Goal: Communication & Community: Answer question/provide support

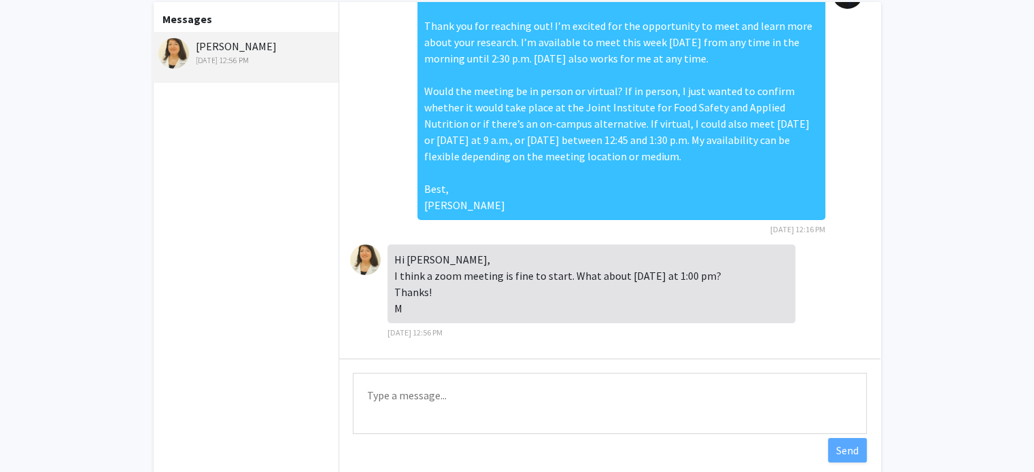
scroll to position [76, 0]
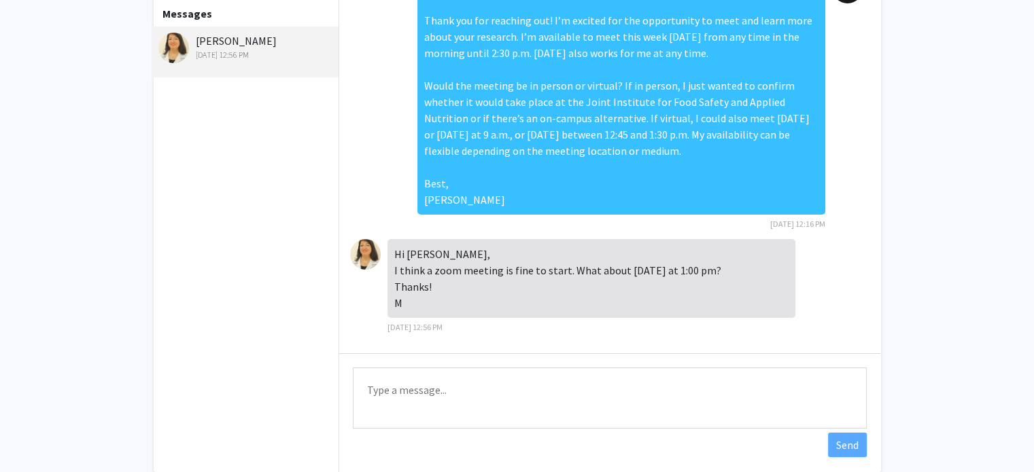
click at [445, 396] on textarea "Type a message" at bounding box center [610, 398] width 514 height 61
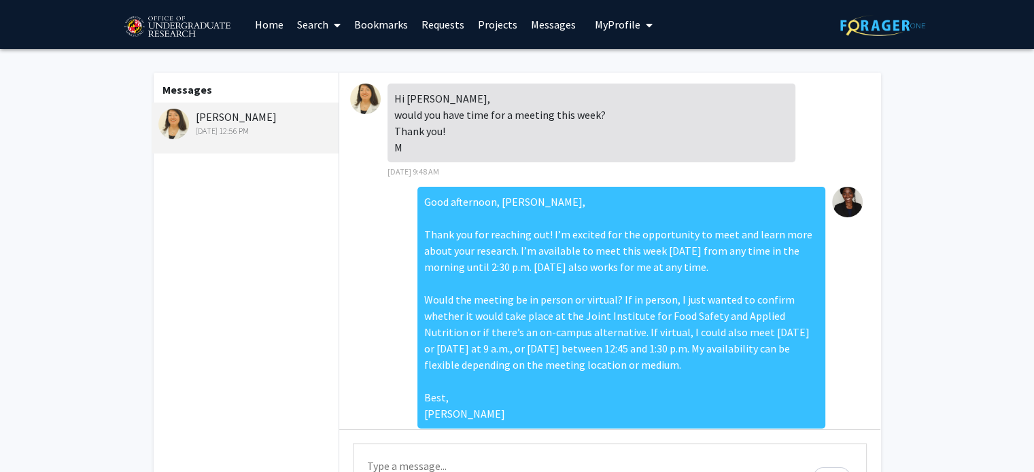
scroll to position [138, 0]
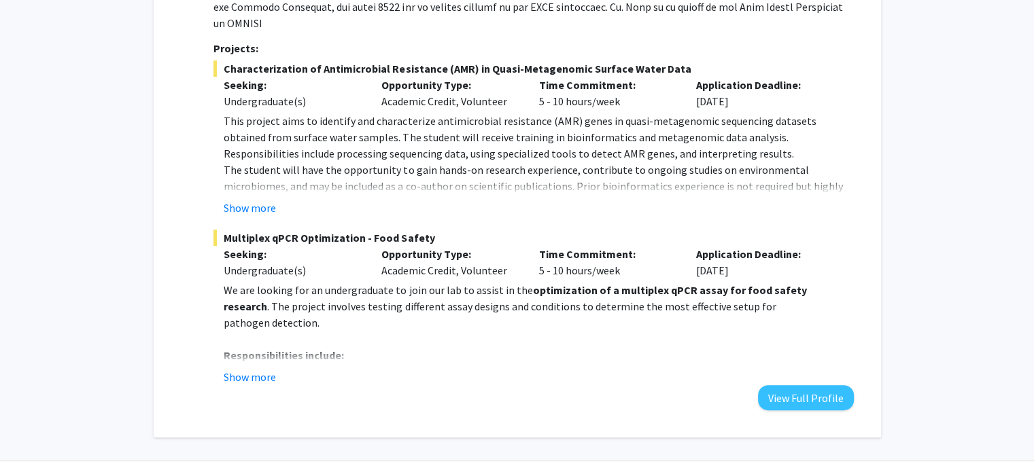
scroll to position [714, 0]
click at [264, 198] on button "Show more" at bounding box center [250, 206] width 52 height 16
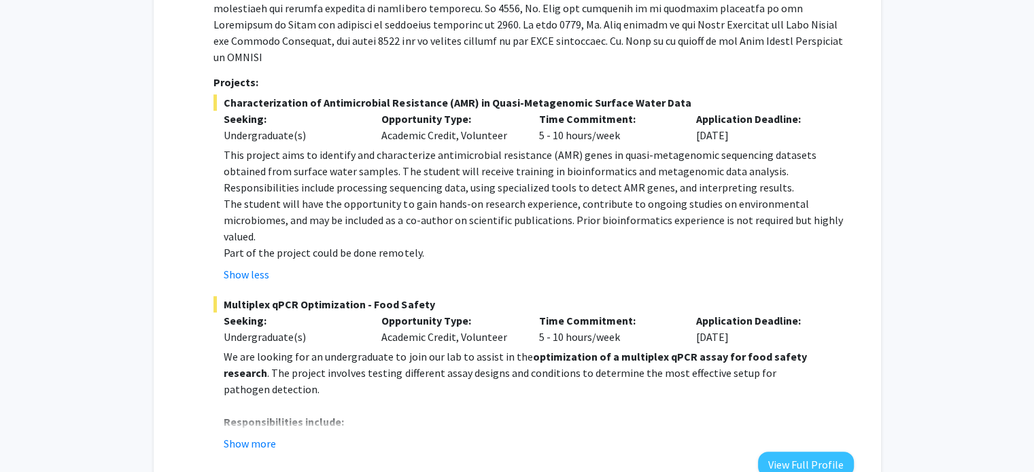
scroll to position [689, 0]
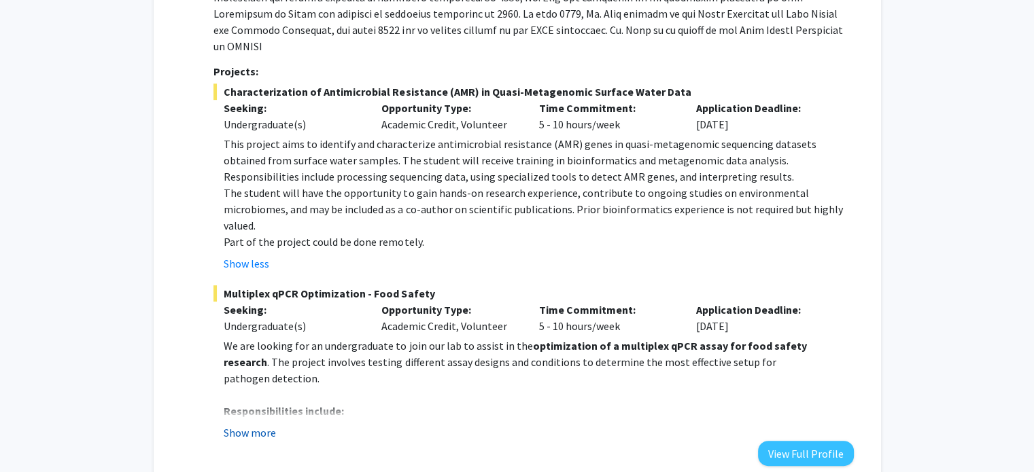
click at [255, 425] on button "Show more" at bounding box center [250, 433] width 52 height 16
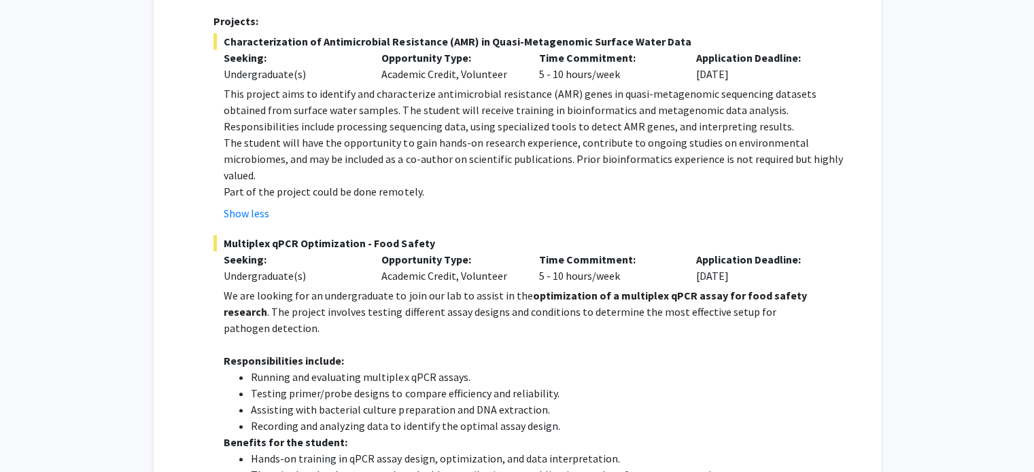
scroll to position [737, 0]
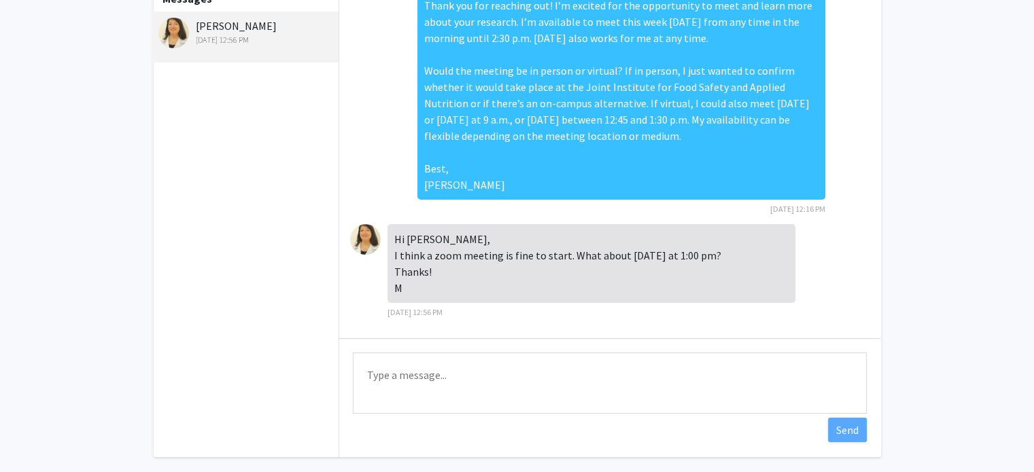
scroll to position [147, 0]
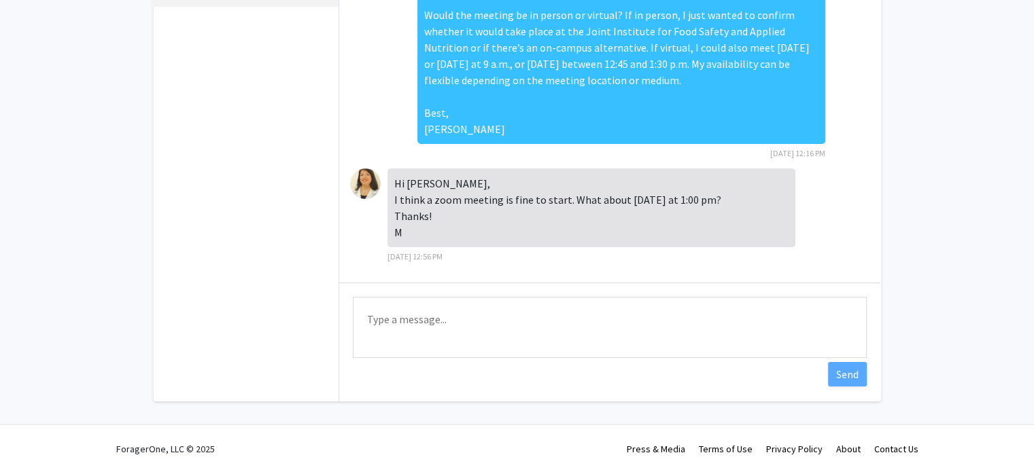
click at [413, 331] on textarea "Type a message" at bounding box center [610, 327] width 514 height 61
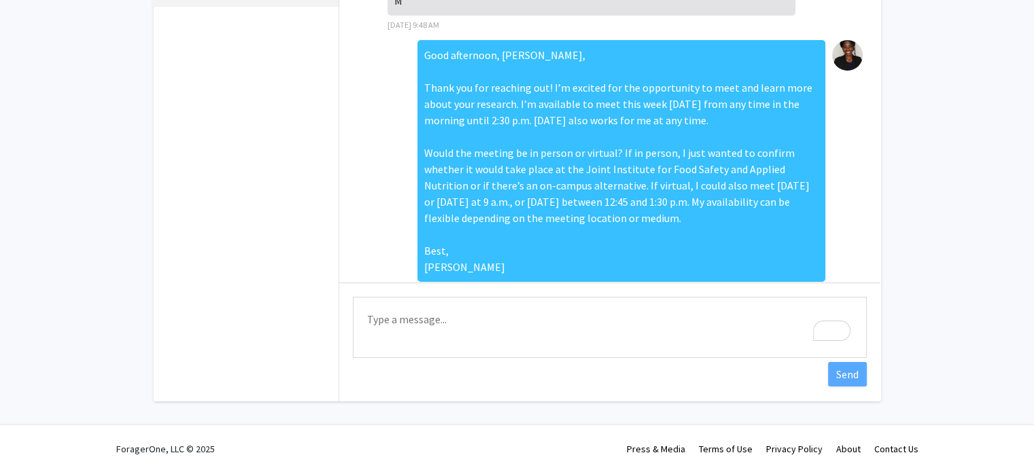
scroll to position [138, 0]
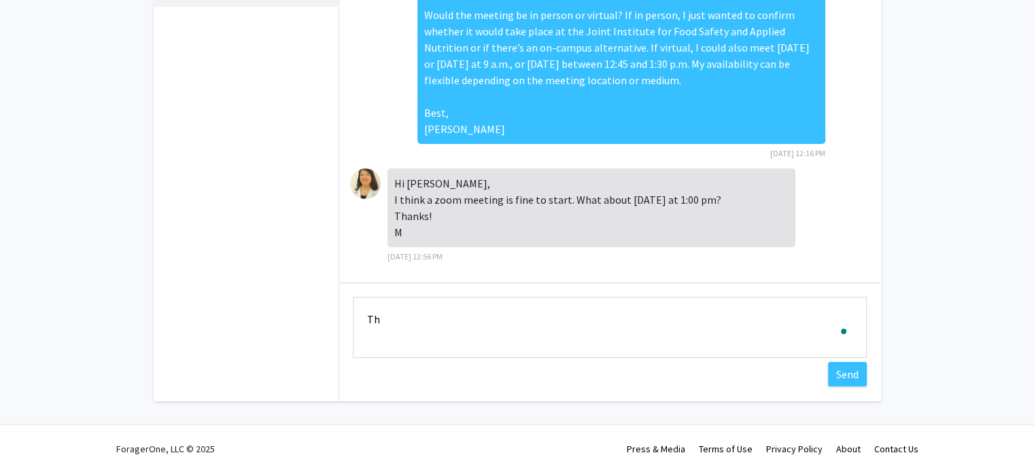
type textarea "T"
click at [439, 225] on div "Hi [PERSON_NAME], I think a zoom meeting is fine to start. What about [DATE] at…" at bounding box center [591, 208] width 408 height 79
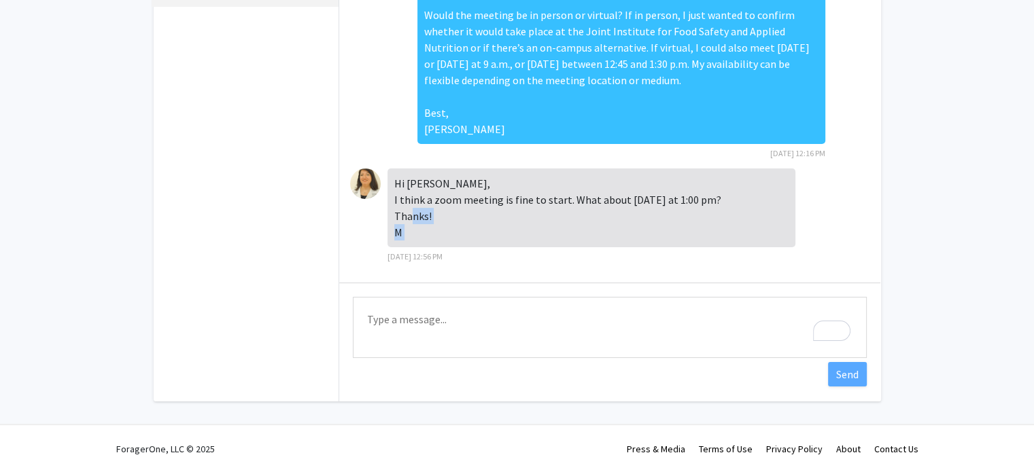
click at [439, 225] on div "Hi [PERSON_NAME], I think a zoom meeting is fine to start. What about [DATE] at…" at bounding box center [591, 208] width 408 height 79
click at [390, 190] on div "Hi [PERSON_NAME], I think a zoom meeting is fine to start. What about [DATE] at…" at bounding box center [591, 208] width 408 height 79
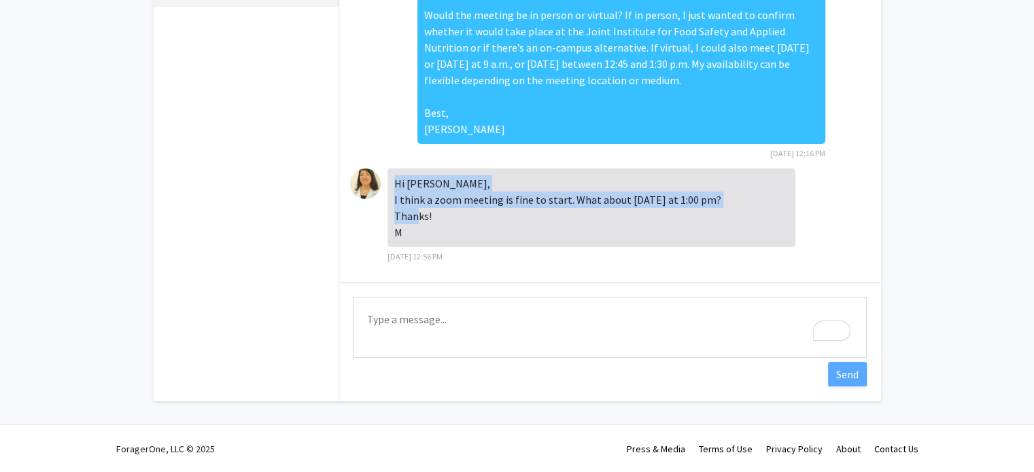
drag, startPoint x: 408, startPoint y: 235, endPoint x: 395, endPoint y: 187, distance: 49.3
click at [395, 187] on div "Hi [PERSON_NAME], I think a zoom meeting is fine to start. What about [DATE] at…" at bounding box center [591, 208] width 408 height 79
copy div "Hi [PERSON_NAME], I think a zoom meeting is fine to start. What about [DATE] at…"
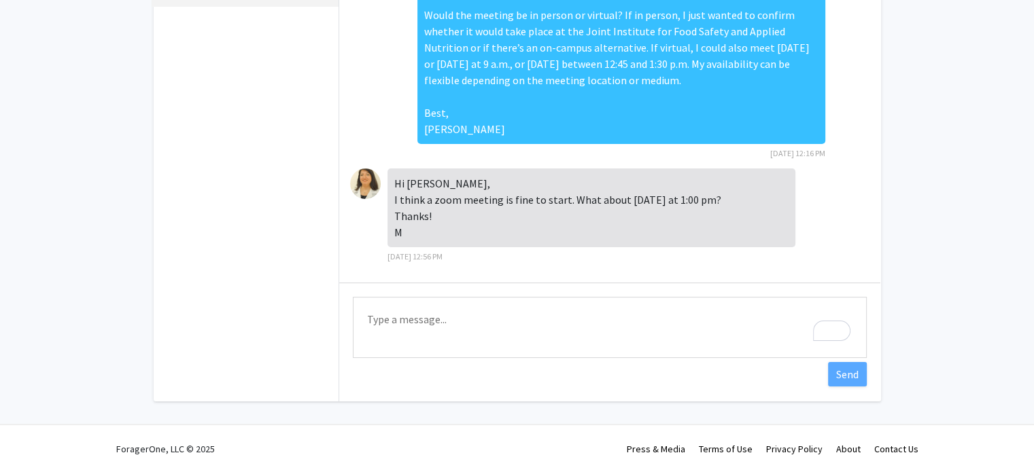
click at [395, 329] on textarea "Type a message" at bounding box center [610, 327] width 514 height 61
paste textarea "Hi Dr. Toro, Thank you for confirming! Tomorrow at 1:00 p.m. works perfectly. I…"
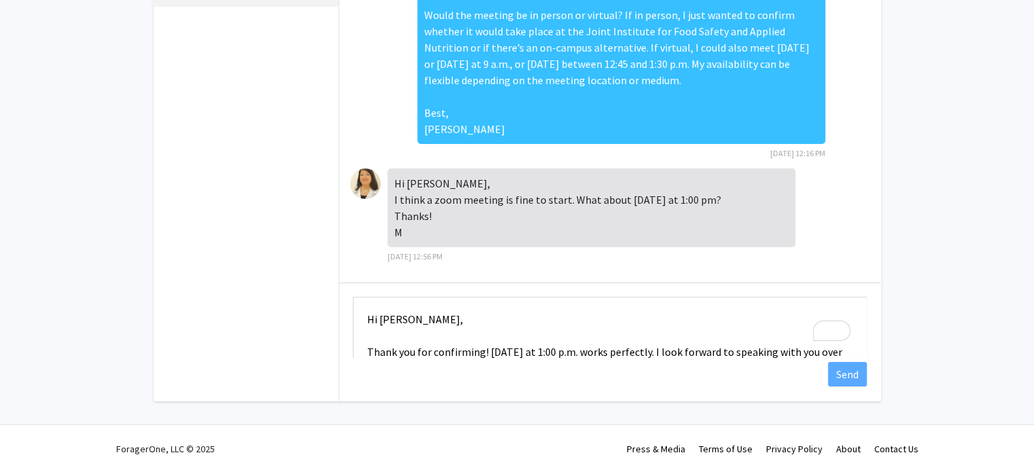
scroll to position [66, 0]
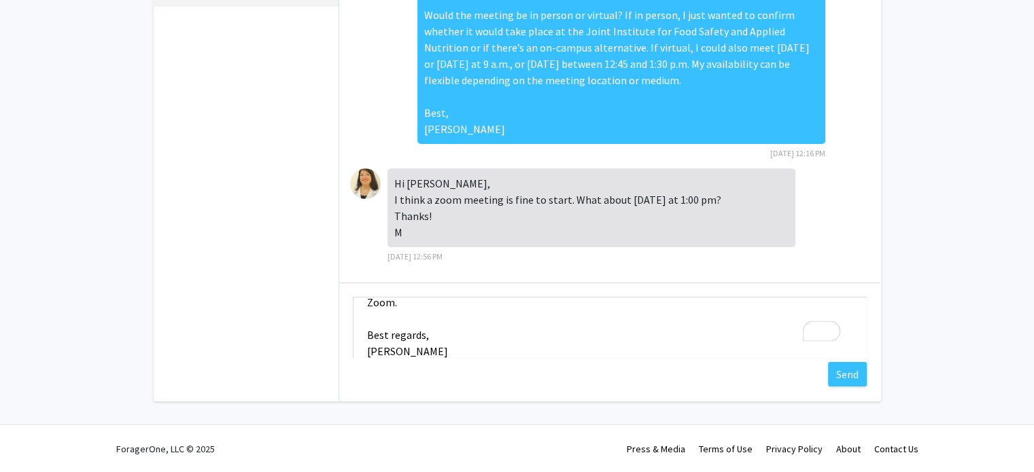
click at [403, 336] on textarea "Hi Dr. Toro, Thank you for confirming! Tomorrow at 1:00 p.m. works perfectly. I…" at bounding box center [610, 327] width 514 height 61
click at [388, 309] on textarea "Hi Dr. Toro, Thank you for confirming! Tomorrow at 1:00 p.m. works perfectly. I…" at bounding box center [610, 327] width 514 height 61
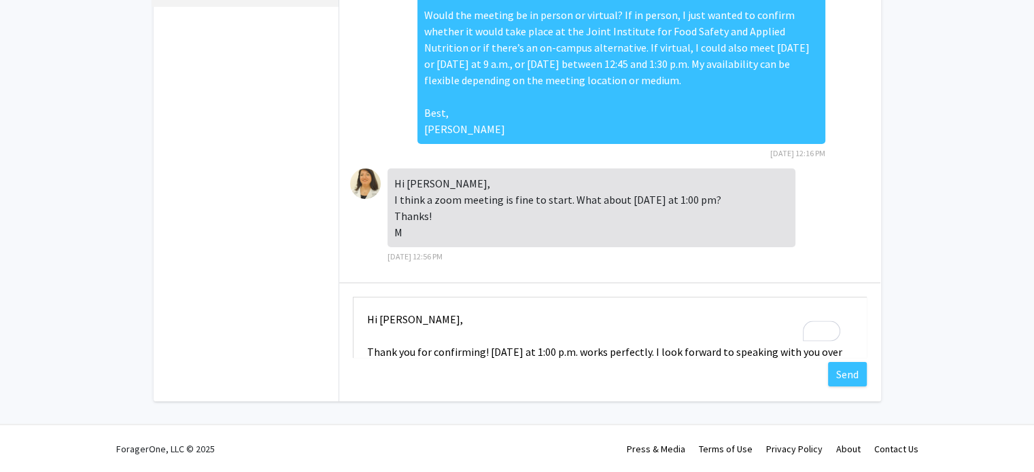
scroll to position [41, 0]
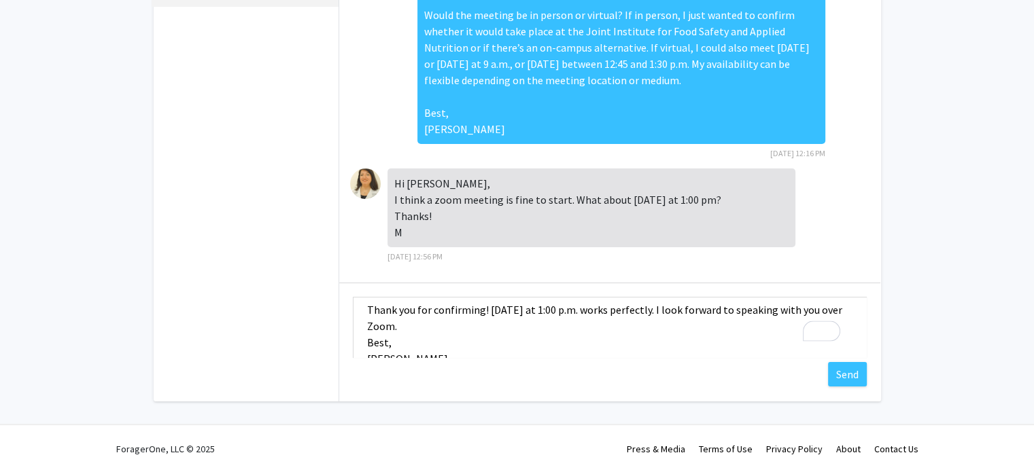
click at [366, 341] on textarea "Hi Dr. Toro, Thank you for confirming! Tomorrow at 1:00 p.m. works perfectly. I…" at bounding box center [610, 327] width 514 height 61
click at [383, 342] on textarea "Hi Dr. Toro, Thank you for confirming! Tomorrow at 1:00 p.m. works perfectly. I…" at bounding box center [610, 327] width 514 height 61
click at [589, 309] on textarea "Hi Dr. Toro, Thank you for confirming! Tomorrow at 1:00 p.m. works perfectly. I…" at bounding box center [610, 327] width 514 height 61
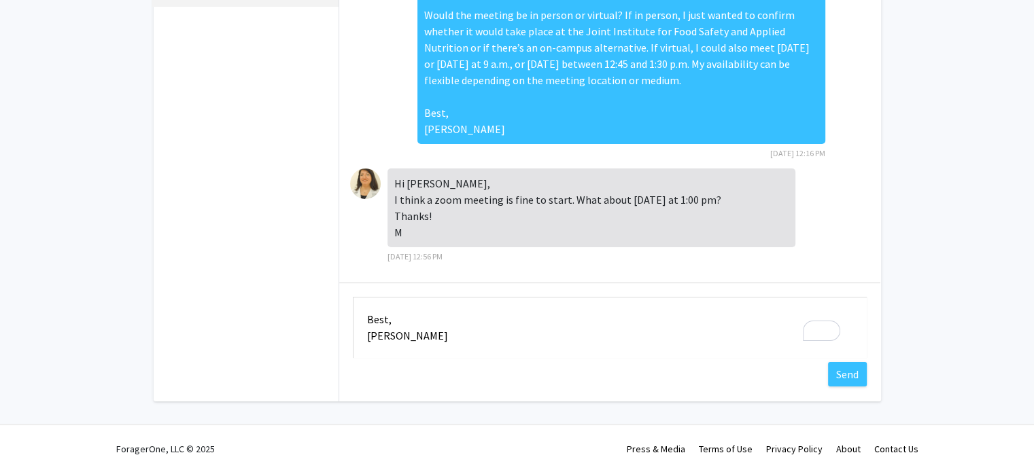
click at [386, 335] on textarea "Hi Dr. Toro, Thank you for confirming! Tomorrow at 1:00 pm works perfectly. I l…" at bounding box center [610, 327] width 514 height 61
click at [417, 343] on textarea "Hi [PERSON_NAME], Thank you for confirming! [DATE] at 1:00 pm works perfectly. …" at bounding box center [610, 327] width 514 height 61
type textarea "Hi [PERSON_NAME], Thank you for confirming! [DATE] at 1:00 pm works perfectly. …"
click at [860, 374] on button "Send" at bounding box center [847, 374] width 39 height 24
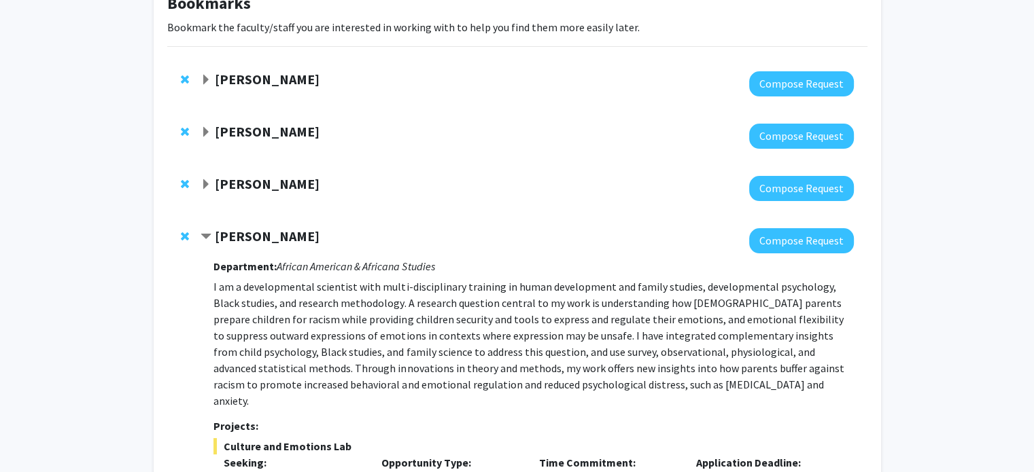
scroll to position [90, 0]
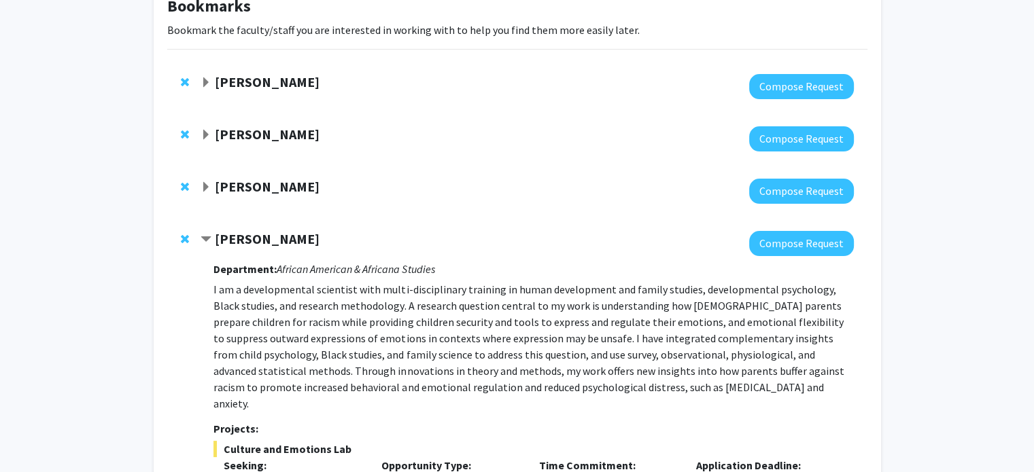
click at [231, 186] on strong "[PERSON_NAME]" at bounding box center [267, 186] width 105 height 17
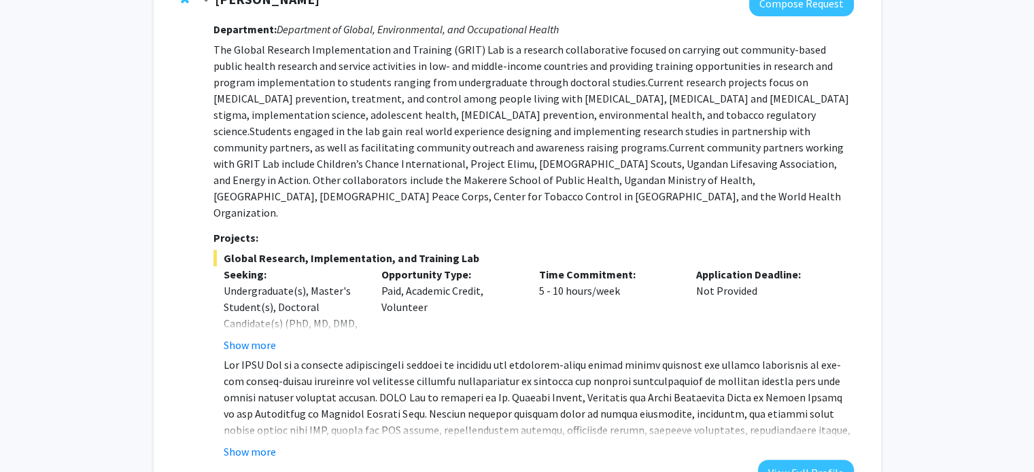
scroll to position [278, 0]
click at [242, 443] on button "Show more" at bounding box center [250, 451] width 52 height 16
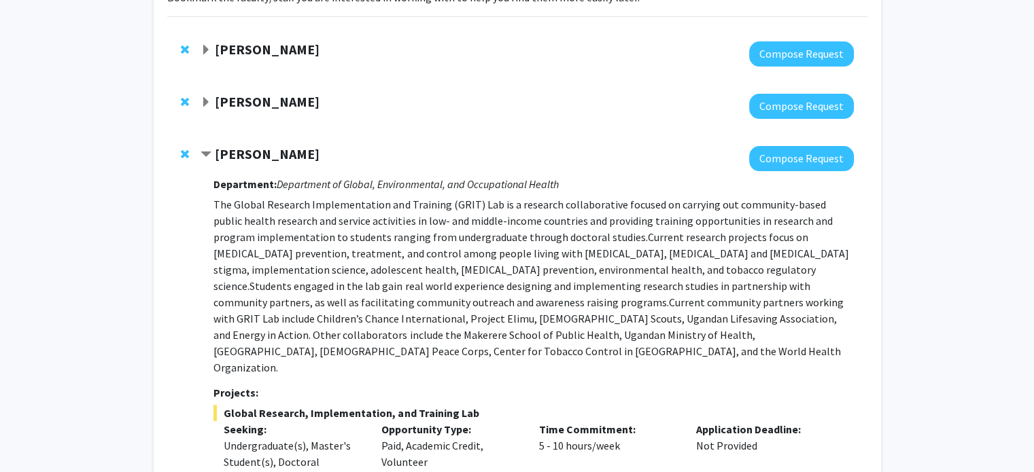
scroll to position [122, 0]
click at [761, 178] on h3 "Department: Department of Global, Environmental, and Occupational Health" at bounding box center [533, 184] width 640 height 13
click at [795, 162] on button "Compose Request" at bounding box center [801, 158] width 105 height 25
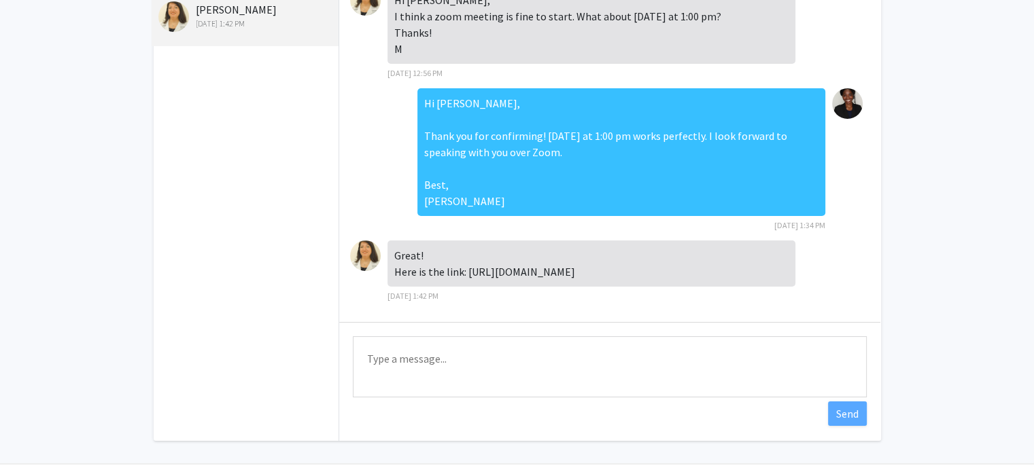
scroll to position [114, 0]
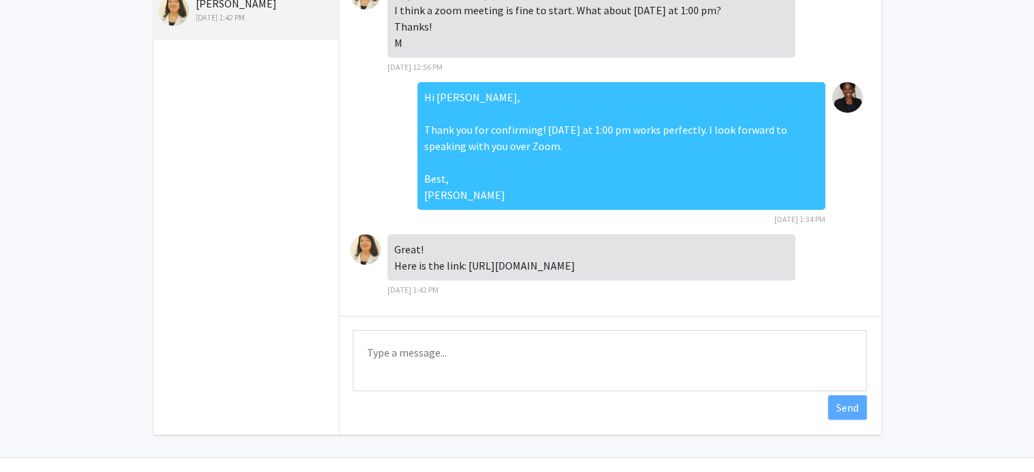
click at [437, 372] on textarea "Type a message" at bounding box center [610, 360] width 514 height 61
type textarea "Thank you!"
drag, startPoint x: 725, startPoint y: 266, endPoint x: 468, endPoint y: 273, distance: 257.0
click at [468, 273] on div "Great! Here is the link: [URL][DOMAIN_NAME]" at bounding box center [591, 258] width 408 height 46
copy div "[URL][DOMAIN_NAME]"
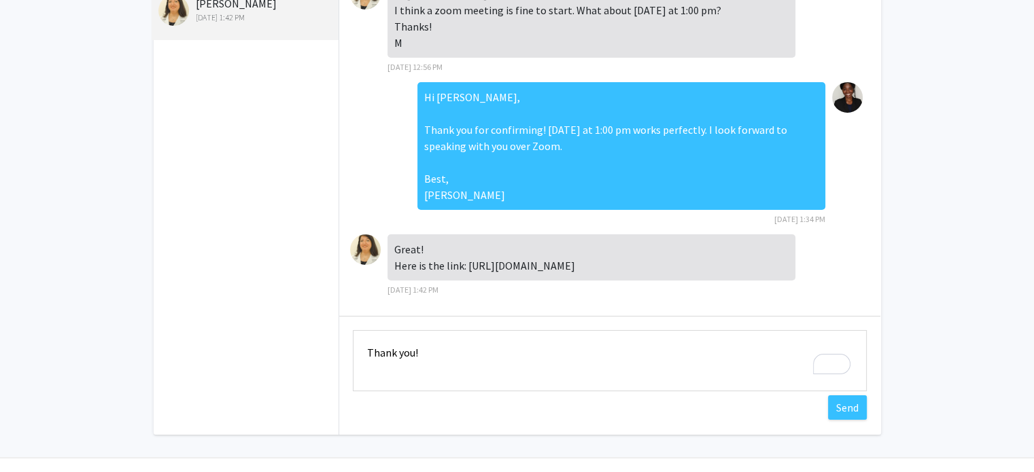
click at [423, 272] on div "Great! Here is the link: [URL][DOMAIN_NAME]" at bounding box center [591, 258] width 408 height 46
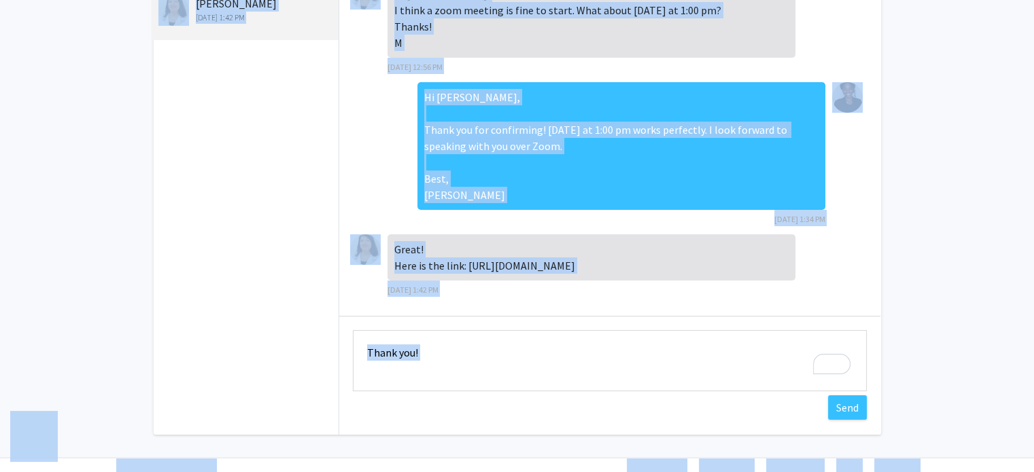
click at [423, 272] on div "Great! Here is the link: [URL][DOMAIN_NAME]" at bounding box center [591, 258] width 408 height 46
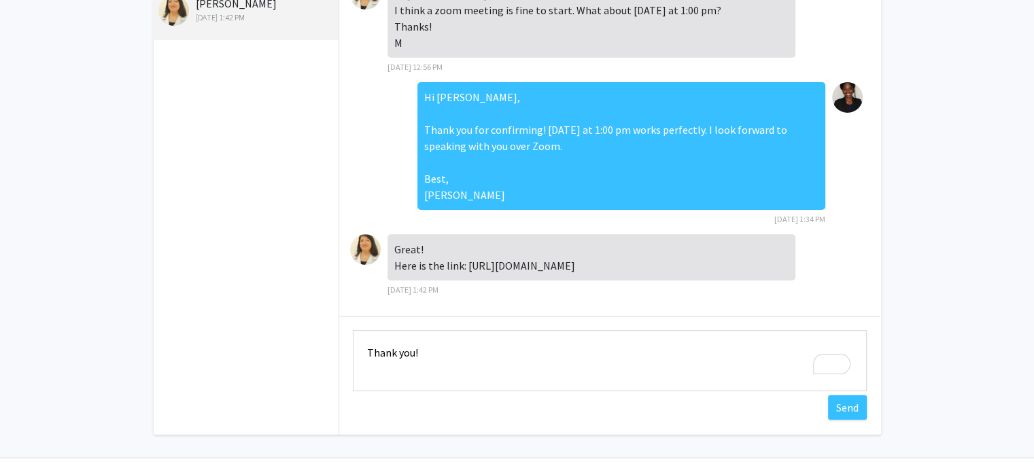
drag, startPoint x: 737, startPoint y: 266, endPoint x: 395, endPoint y: 243, distance: 342.7
click at [395, 243] on div "Great! Here is the link: [URL][DOMAIN_NAME]" at bounding box center [591, 258] width 408 height 46
copy div "Great! Here is the link: [URL][DOMAIN_NAME]"
click at [611, 346] on textarea "Thank you!" at bounding box center [610, 360] width 514 height 61
click at [853, 412] on button "Send" at bounding box center [847, 408] width 39 height 24
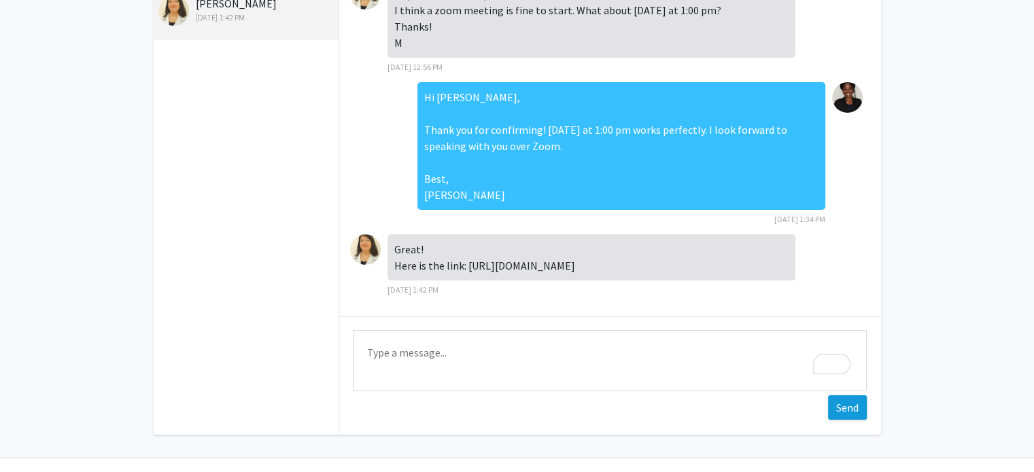
scroll to position [415, 0]
